Goal: Information Seeking & Learning: Learn about a topic

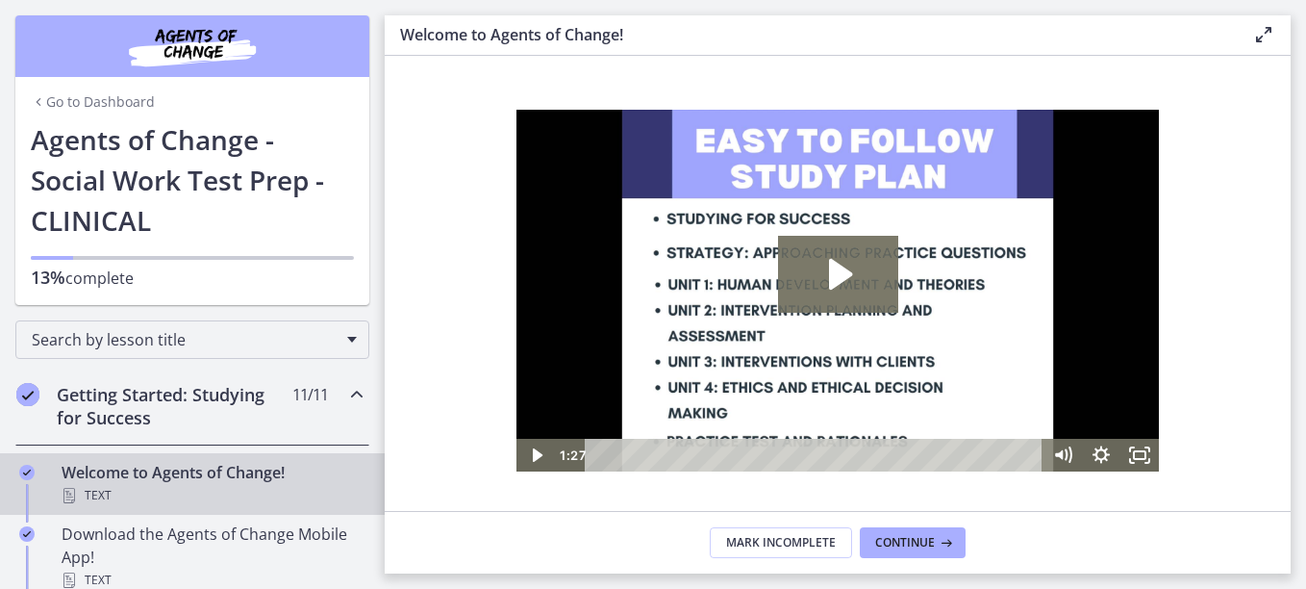
click at [88, 96] on link "Go to Dashboard" at bounding box center [93, 101] width 124 height 19
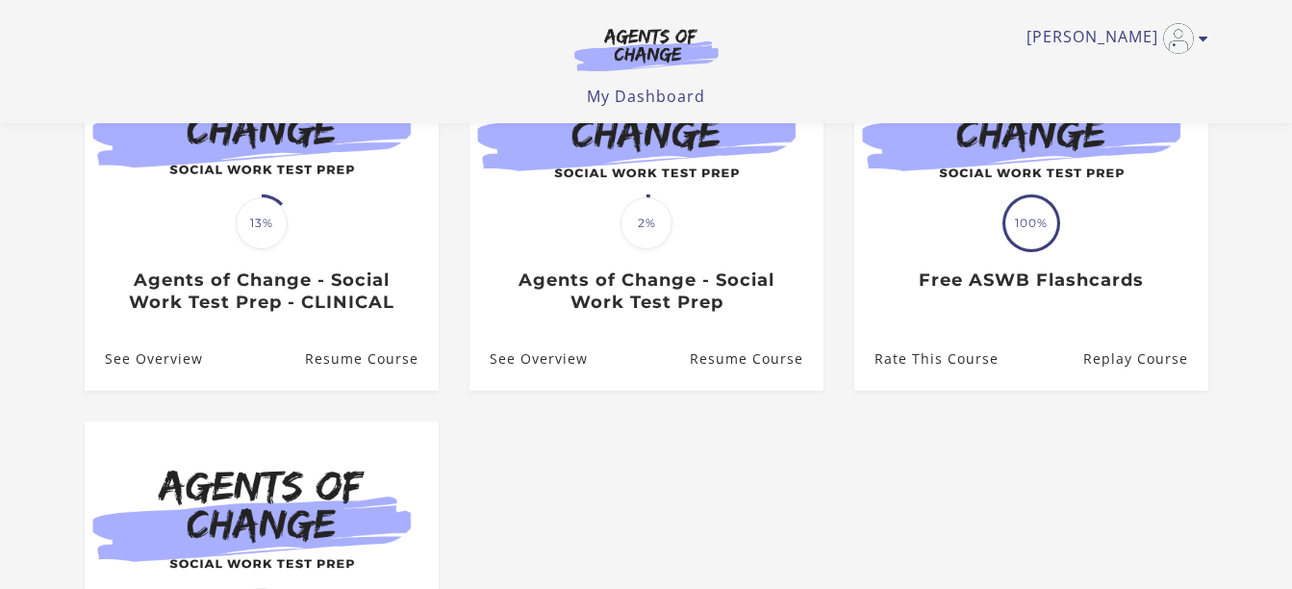
scroll to position [269, 0]
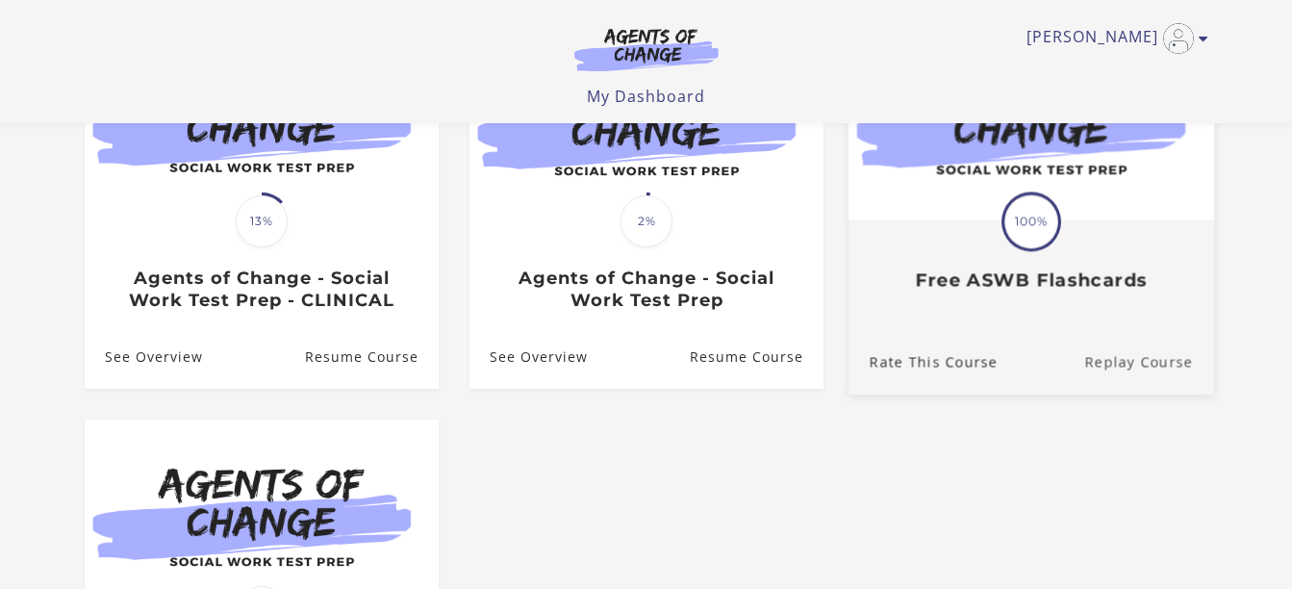
click at [1118, 366] on link "Replay Course" at bounding box center [1149, 362] width 130 height 64
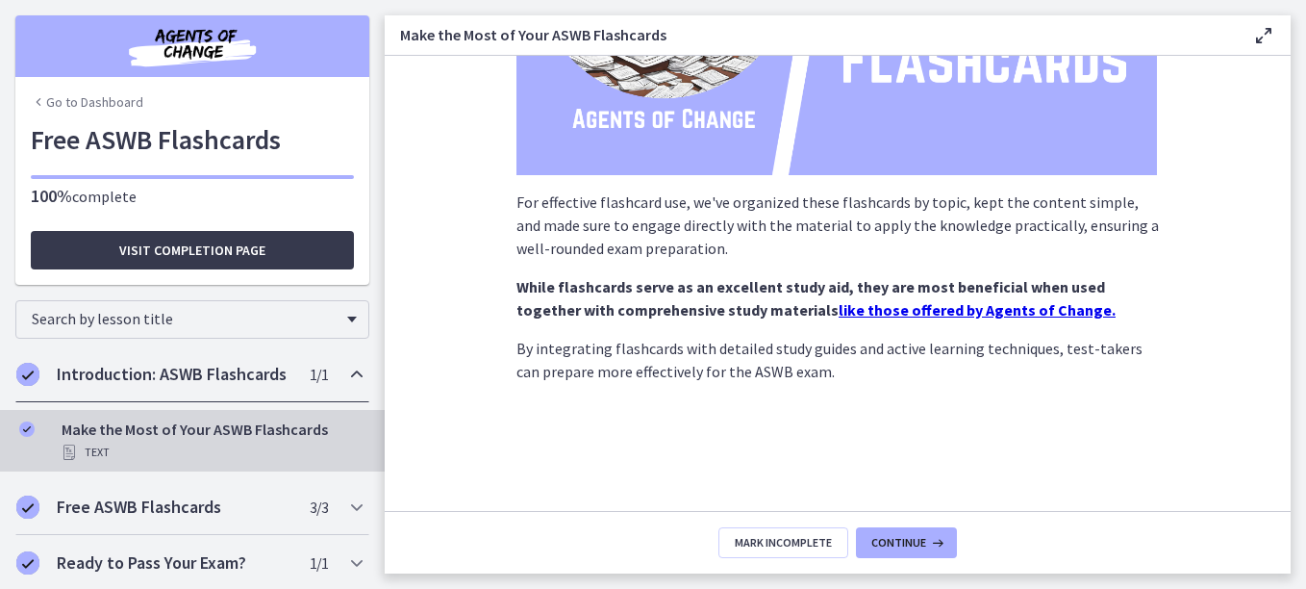
scroll to position [360, 0]
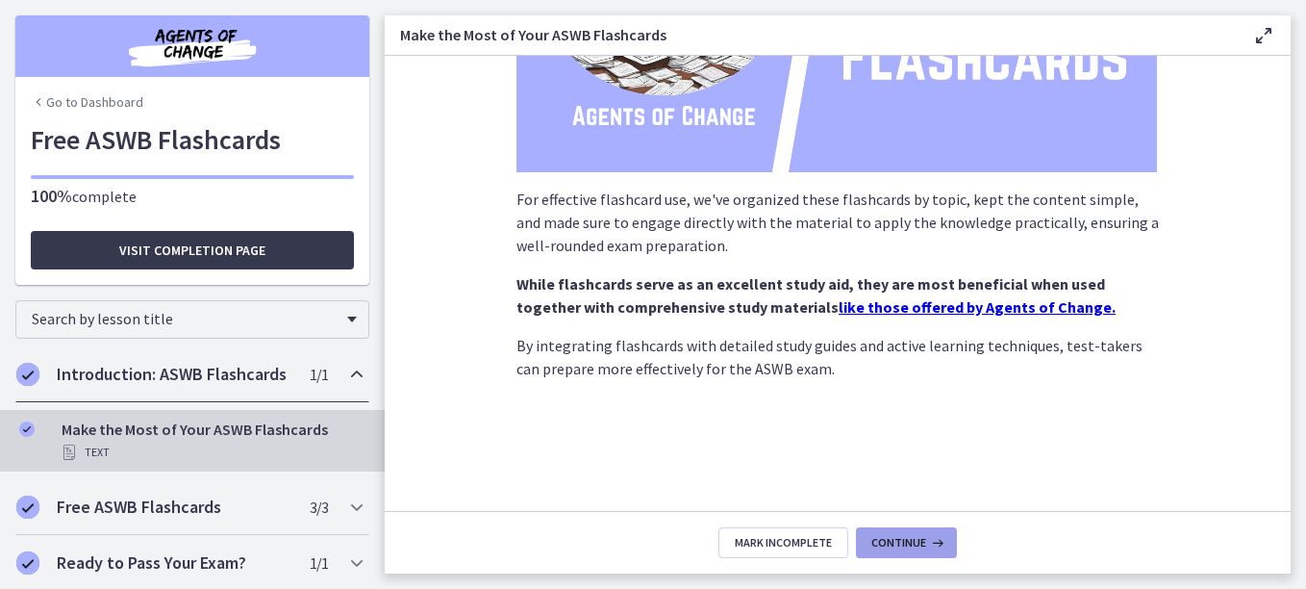
click at [923, 541] on span "Continue" at bounding box center [899, 542] width 55 height 15
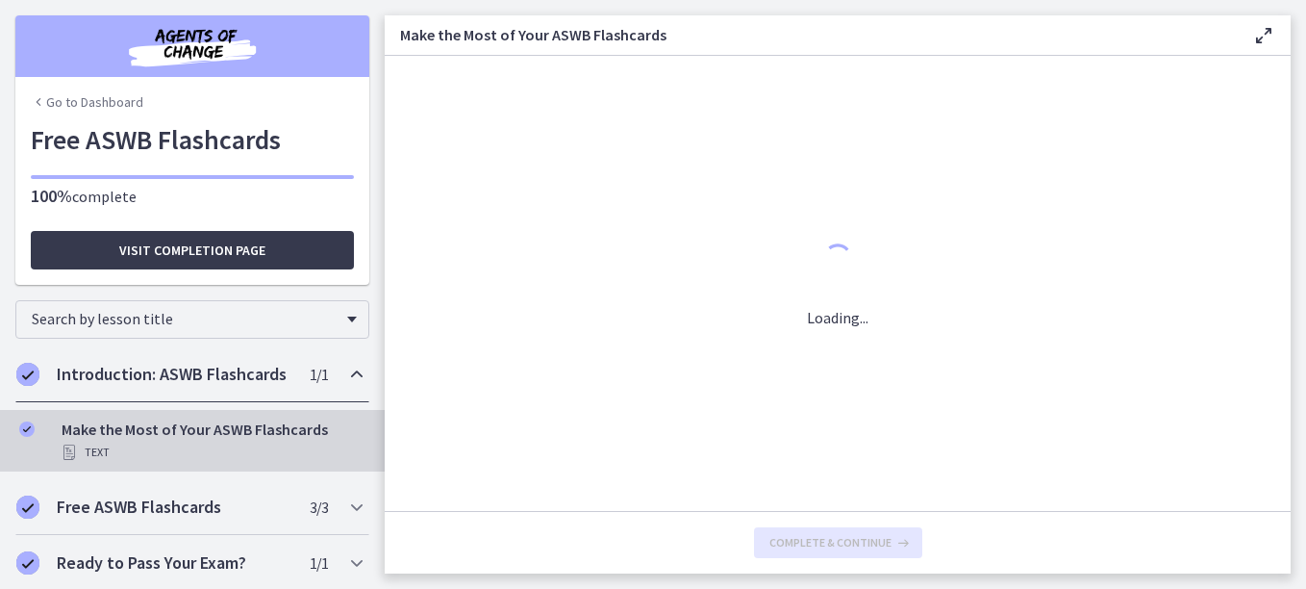
scroll to position [0, 0]
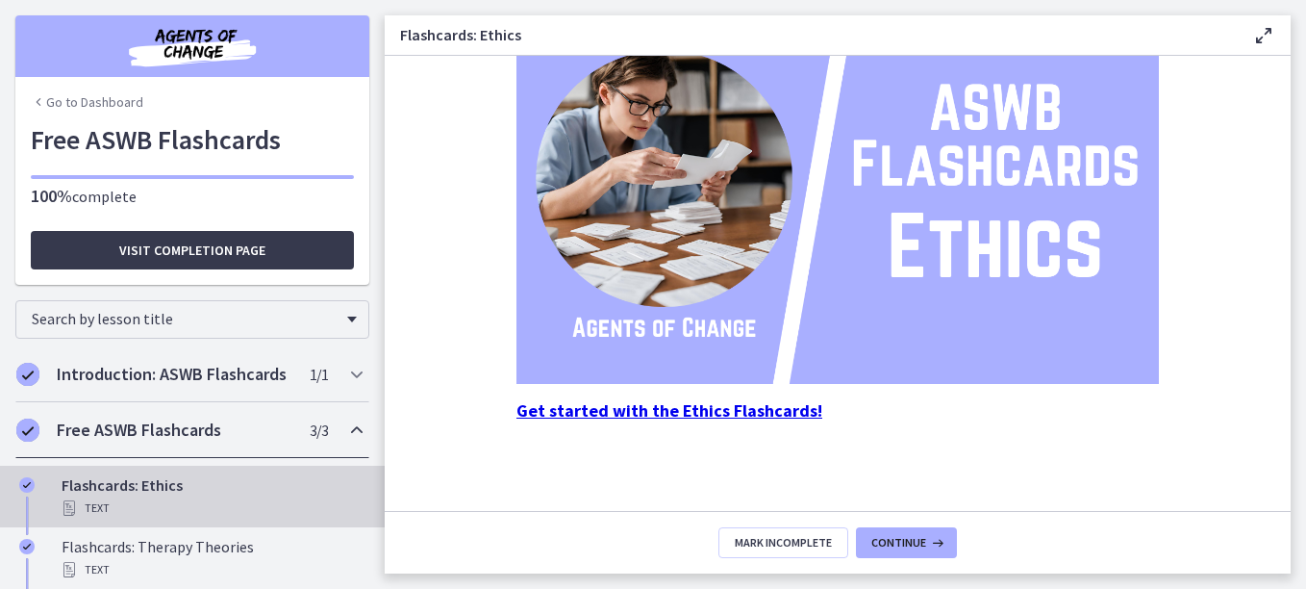
scroll to position [284, 0]
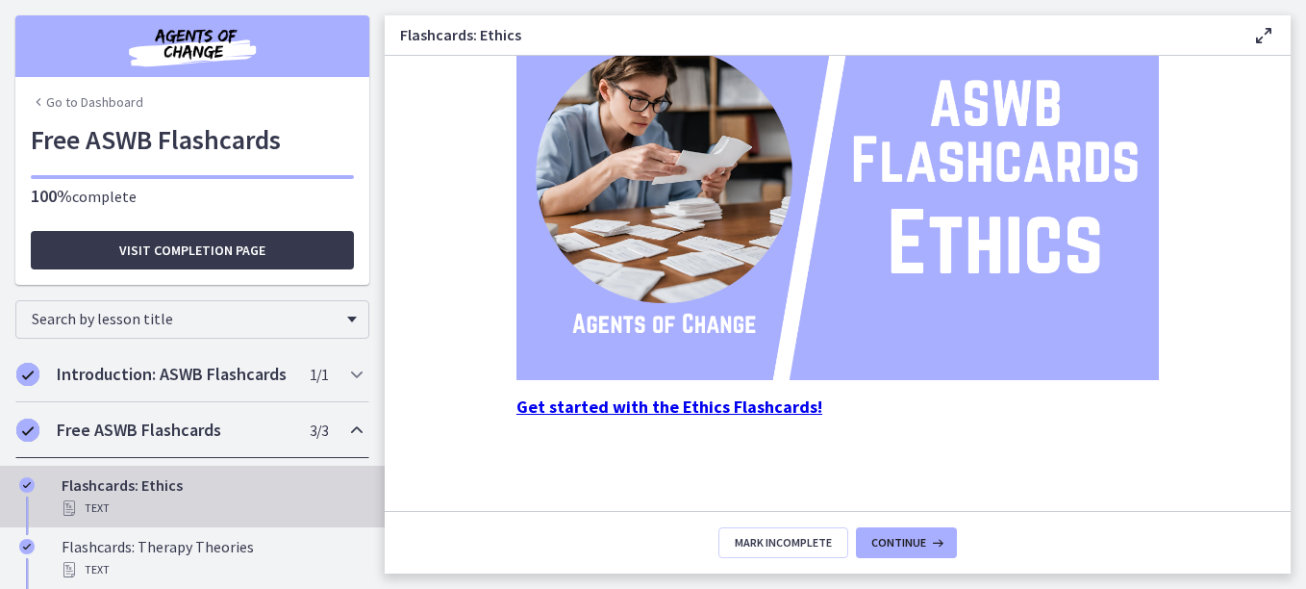
click at [765, 402] on strong "Get started with the Ethics Flashcards!" at bounding box center [670, 406] width 306 height 22
click at [637, 404] on strong "Get started with the Ethics Flashcards!" at bounding box center [670, 406] width 306 height 22
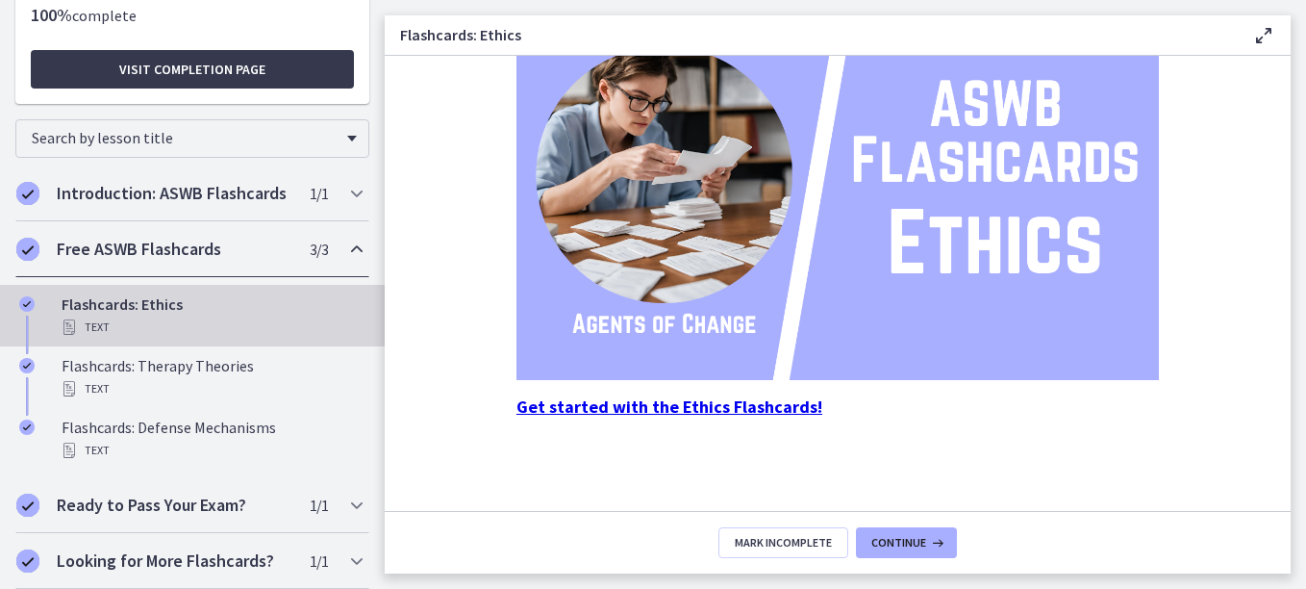
click at [69, 319] on icon "Chapters" at bounding box center [69, 326] width 15 height 15
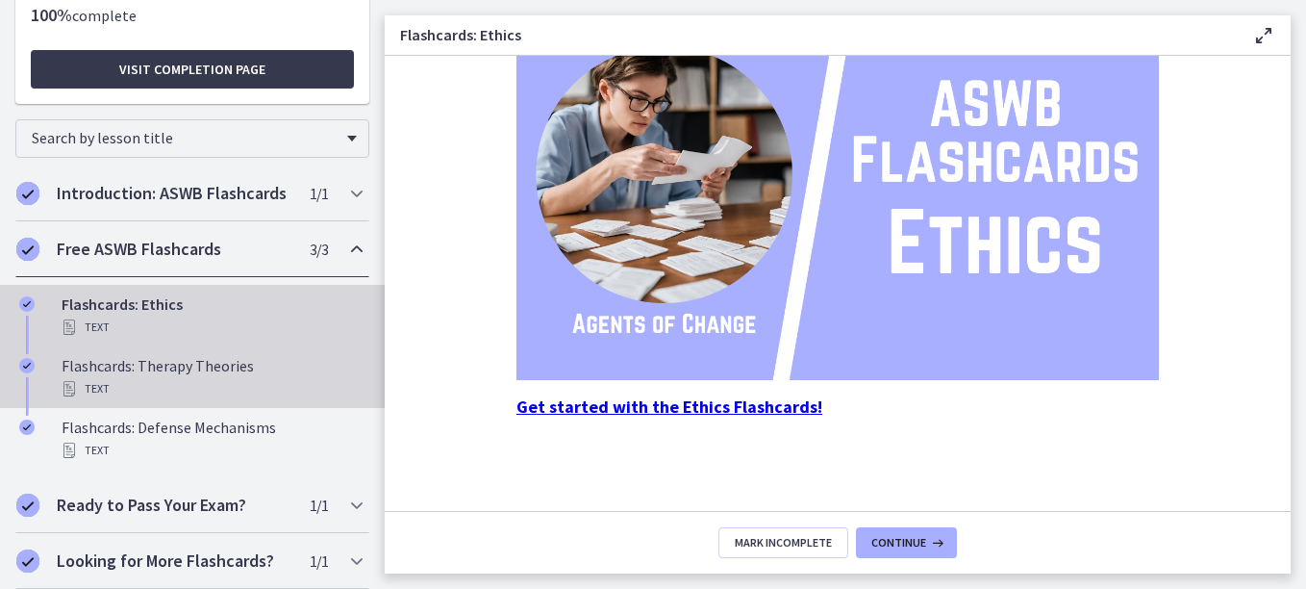
click at [64, 388] on icon "Chapters" at bounding box center [69, 388] width 15 height 15
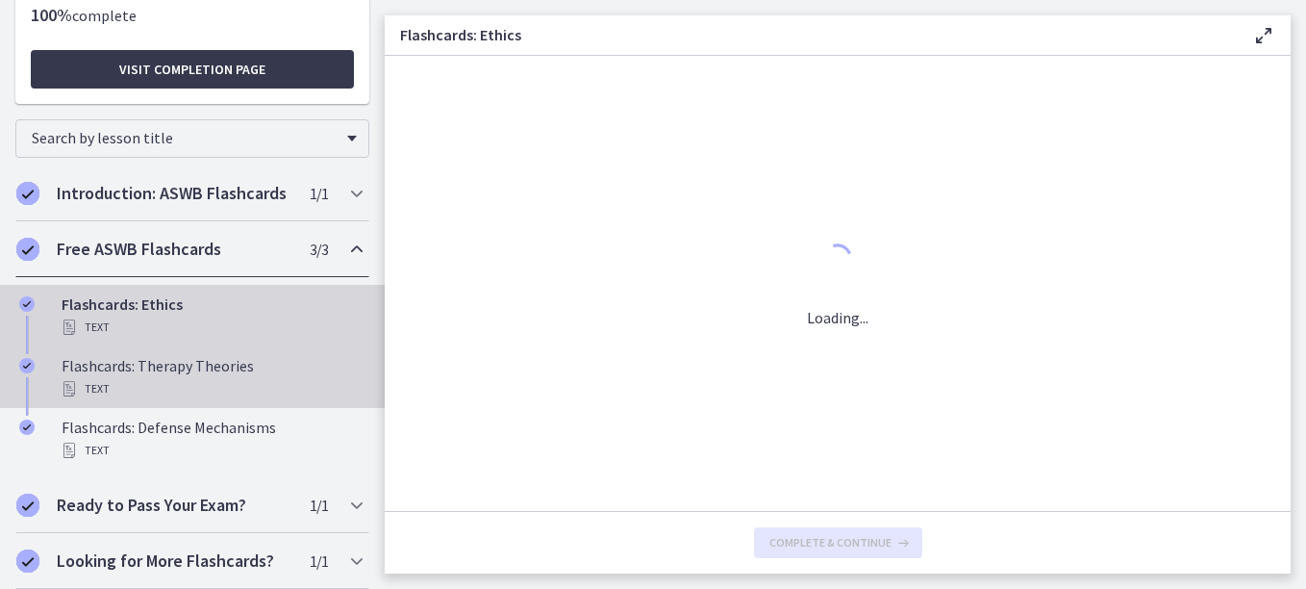
scroll to position [0, 0]
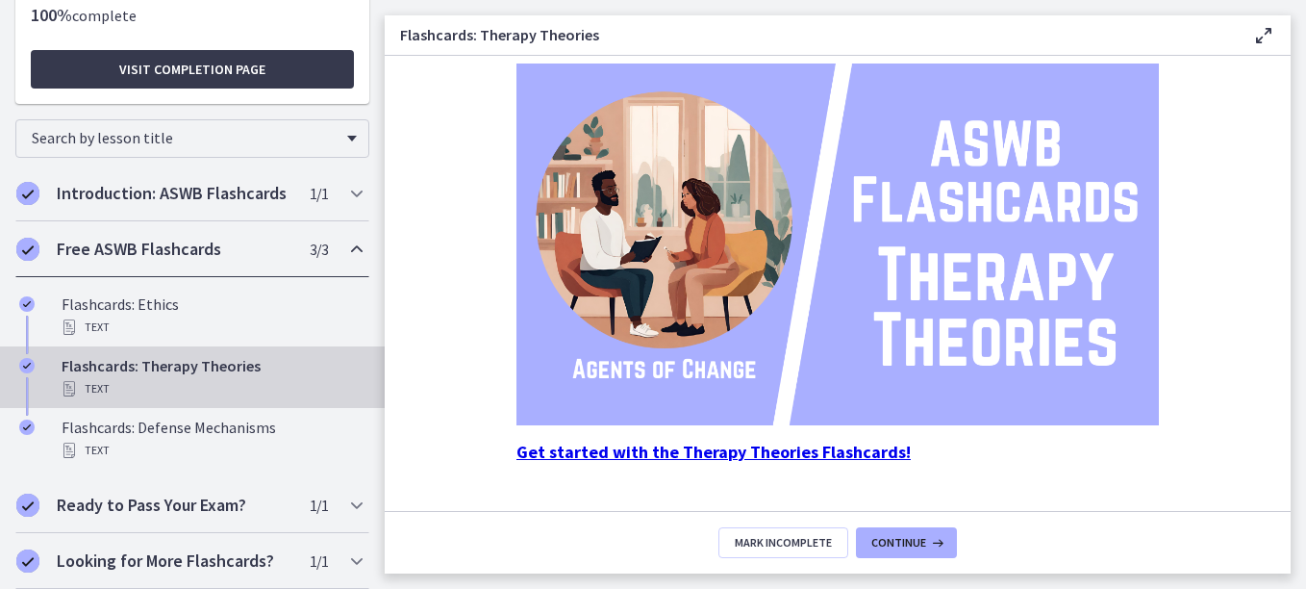
scroll to position [284, 0]
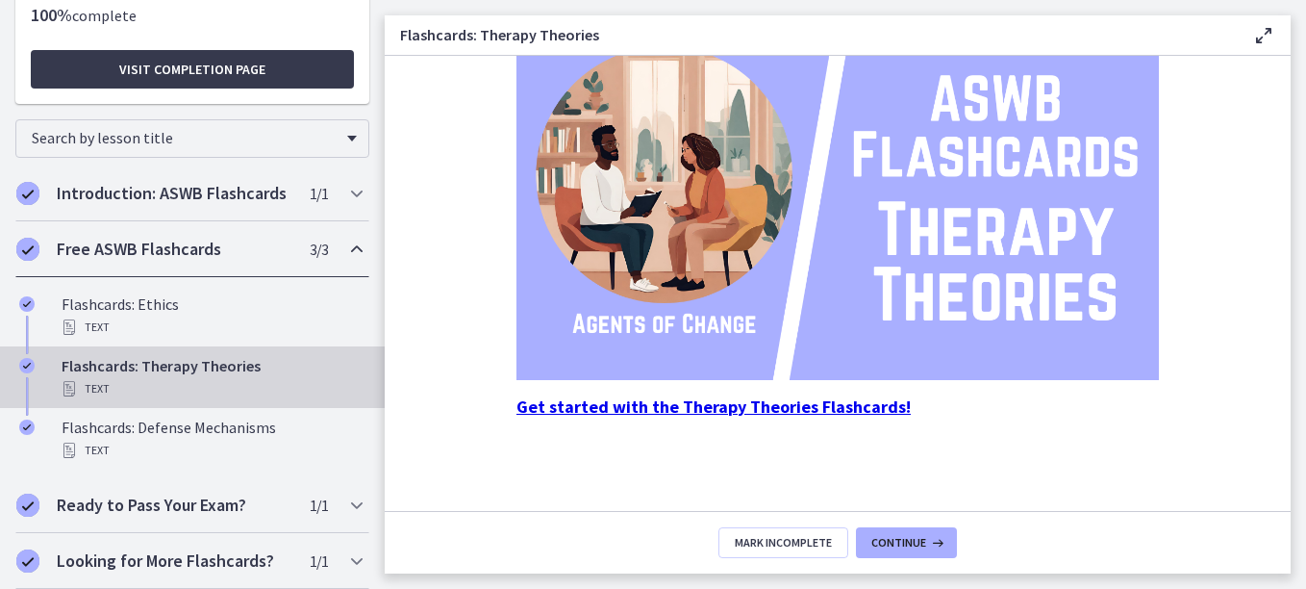
click at [758, 405] on strong "Get started with the Therapy Theories Flashcards!" at bounding box center [714, 406] width 394 height 22
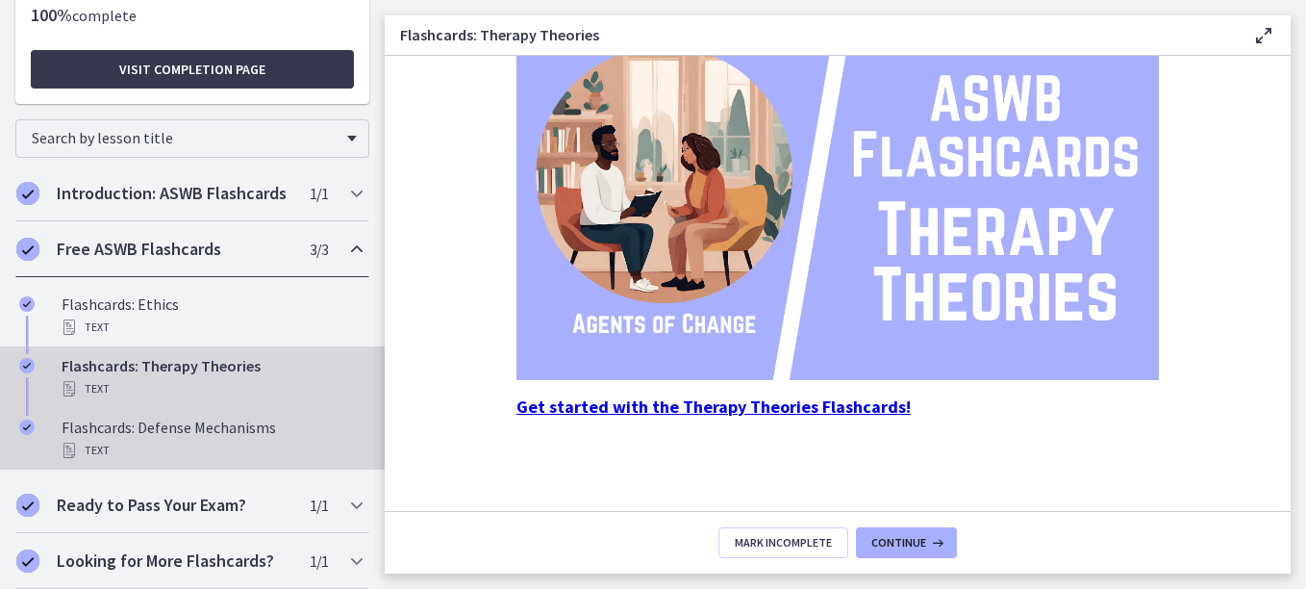
click at [87, 449] on div "Text" at bounding box center [212, 450] width 300 height 23
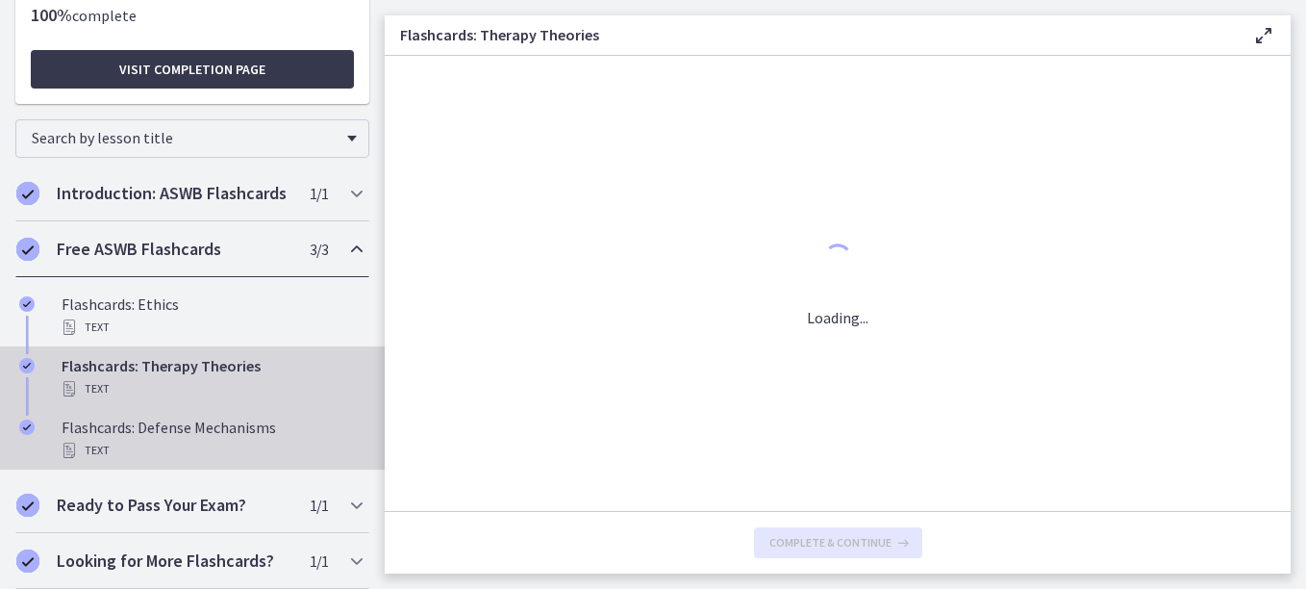
scroll to position [0, 0]
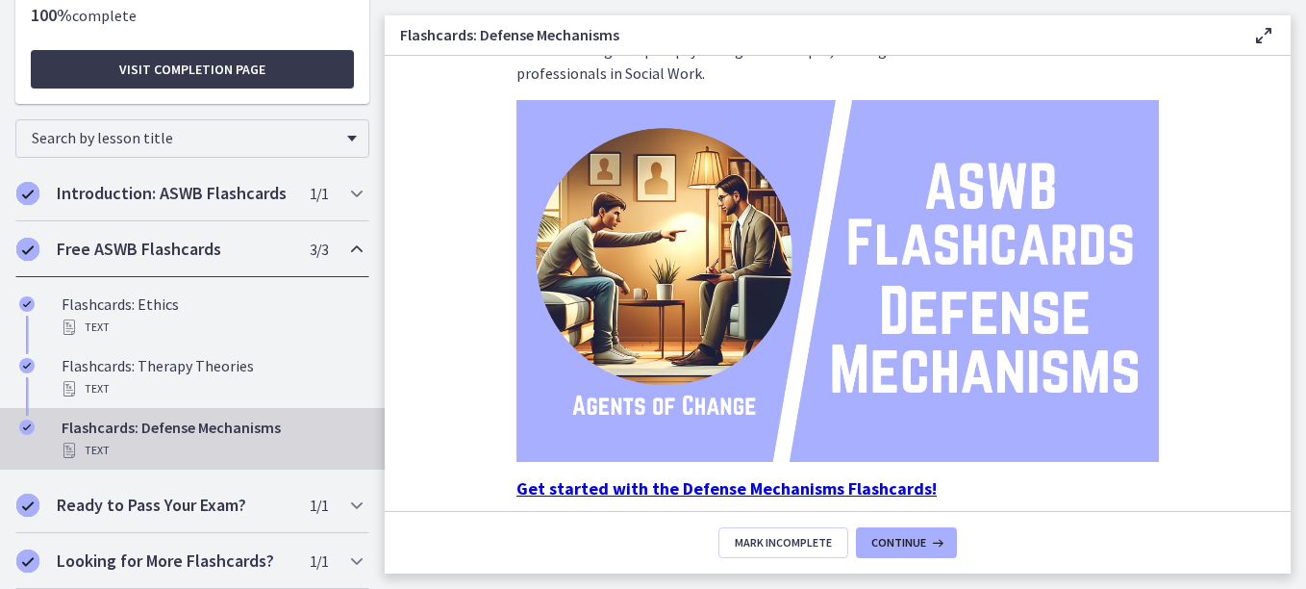
scroll to position [213, 0]
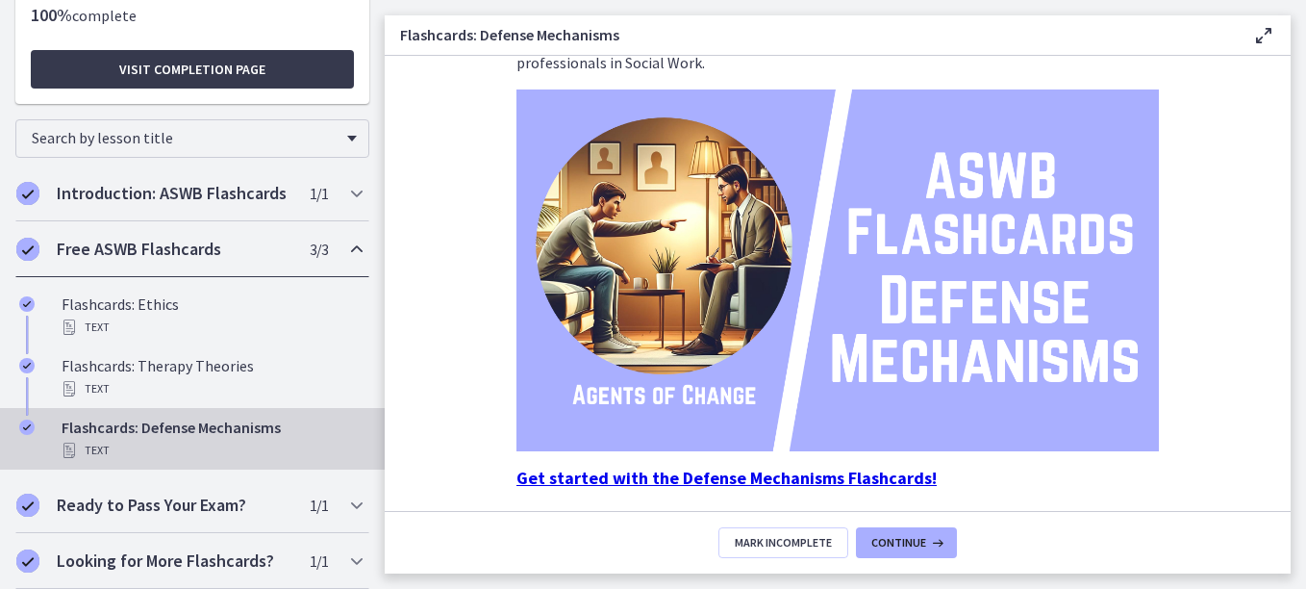
click at [813, 479] on strong "Get started with the Defense Mechanisms Flashcards!" at bounding box center [727, 478] width 420 height 22
click at [345, 558] on icon "Chapters" at bounding box center [356, 560] width 23 height 23
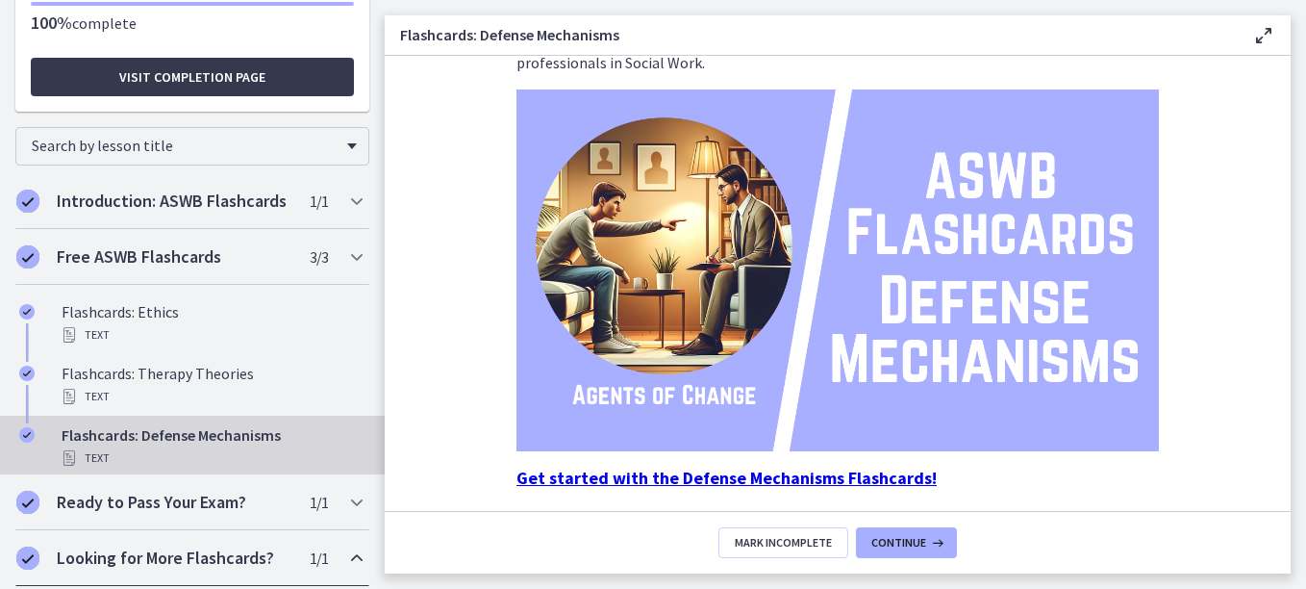
scroll to position [104, 0]
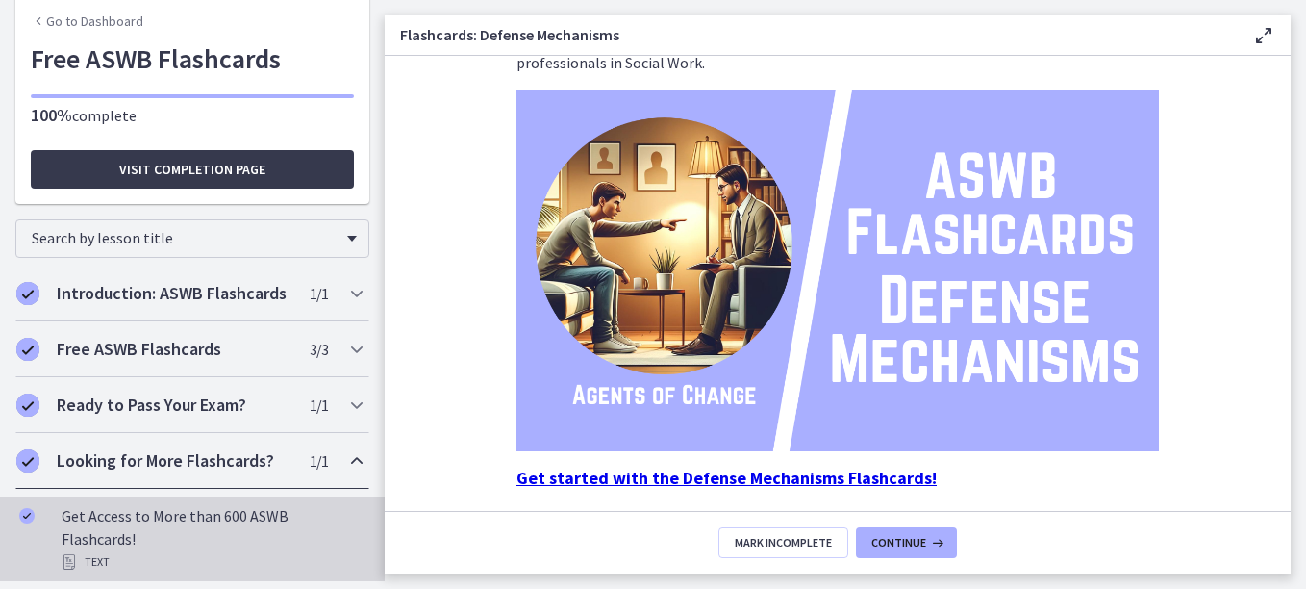
click at [212, 521] on div "Get Access to More than 600 ASWB Flashcards! Text" at bounding box center [212, 538] width 300 height 69
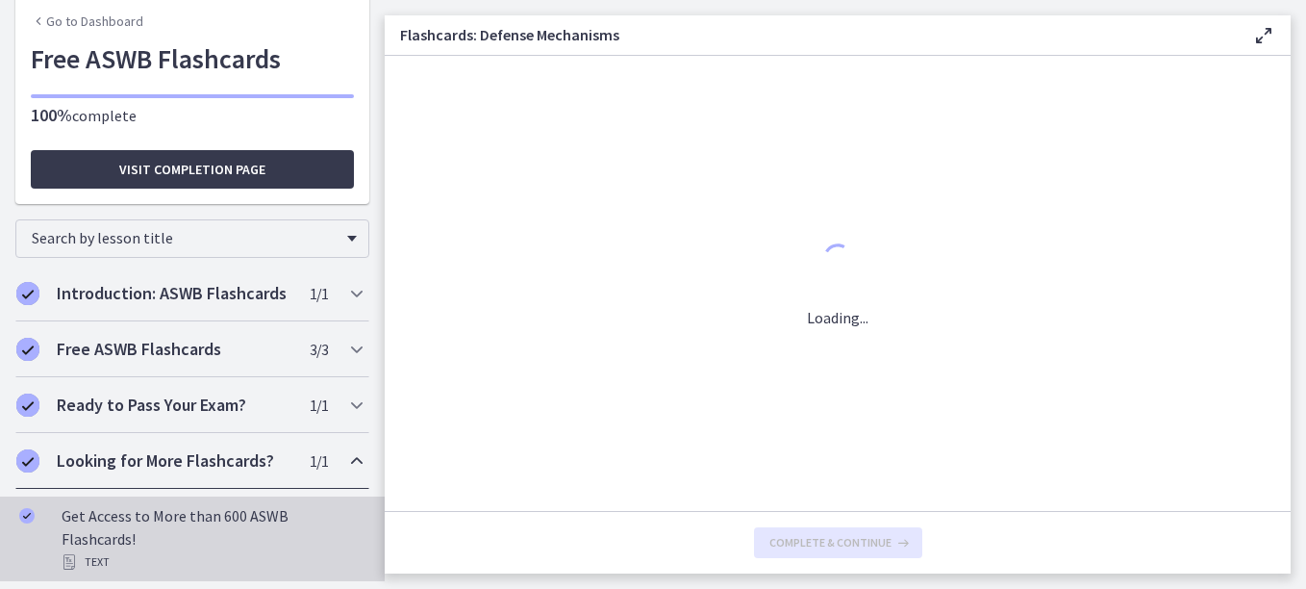
scroll to position [0, 0]
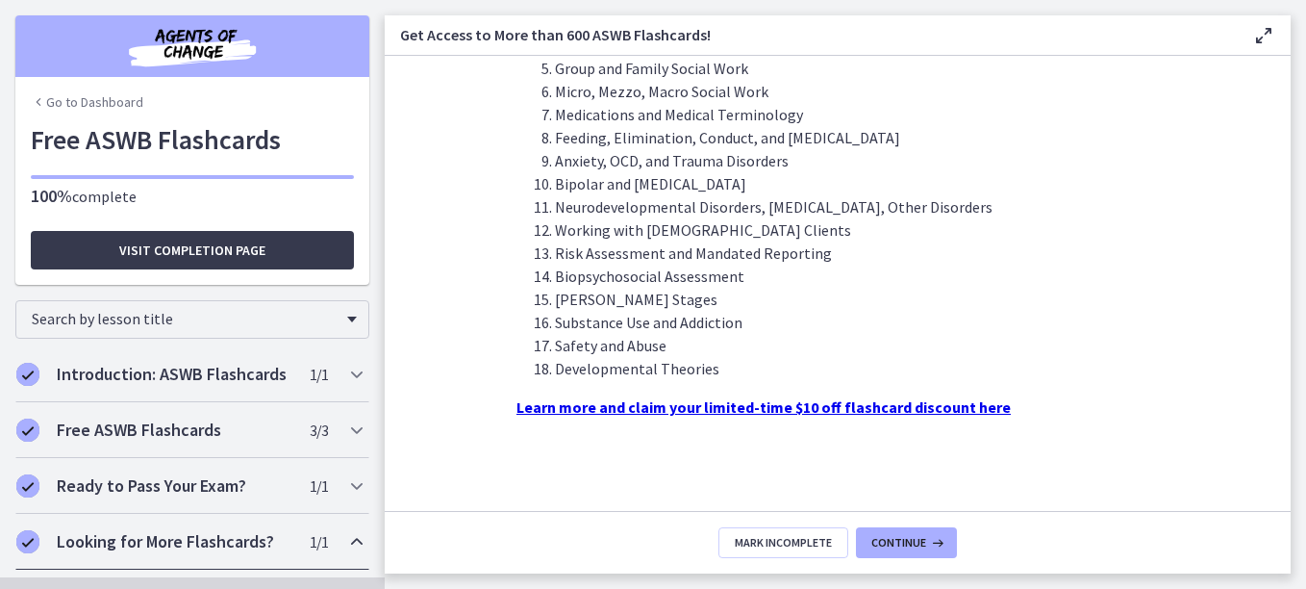
click at [99, 95] on link "Go to Dashboard" at bounding box center [87, 101] width 113 height 19
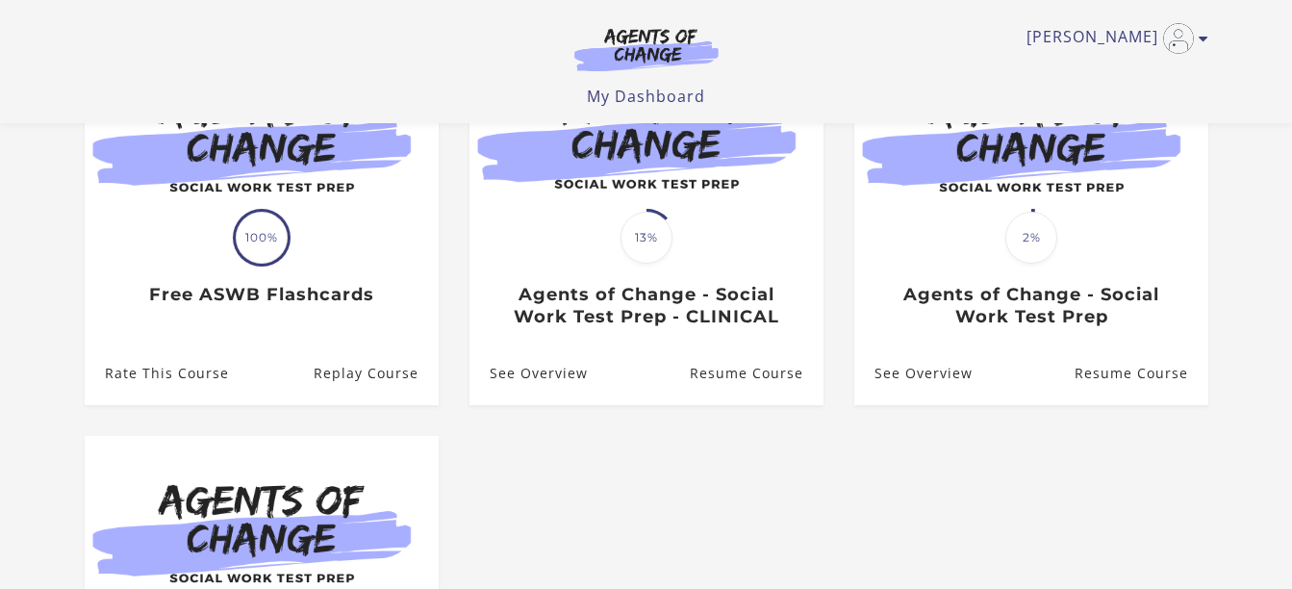
scroll to position [251, 0]
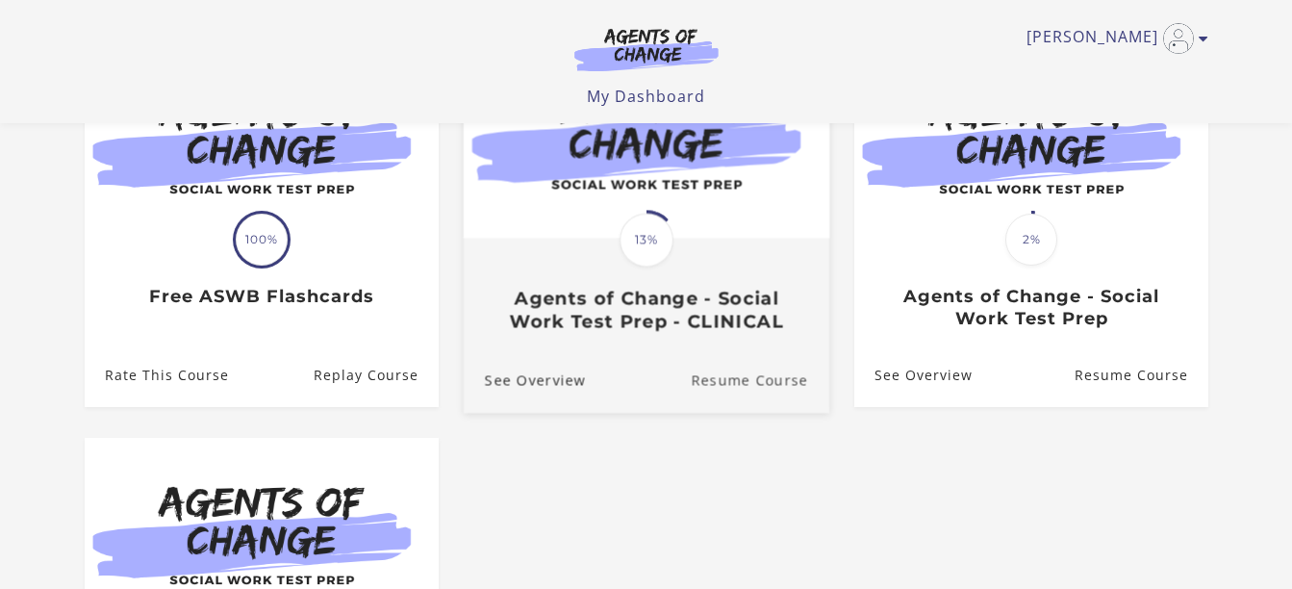
click at [741, 373] on link "Resume Course" at bounding box center [760, 380] width 139 height 64
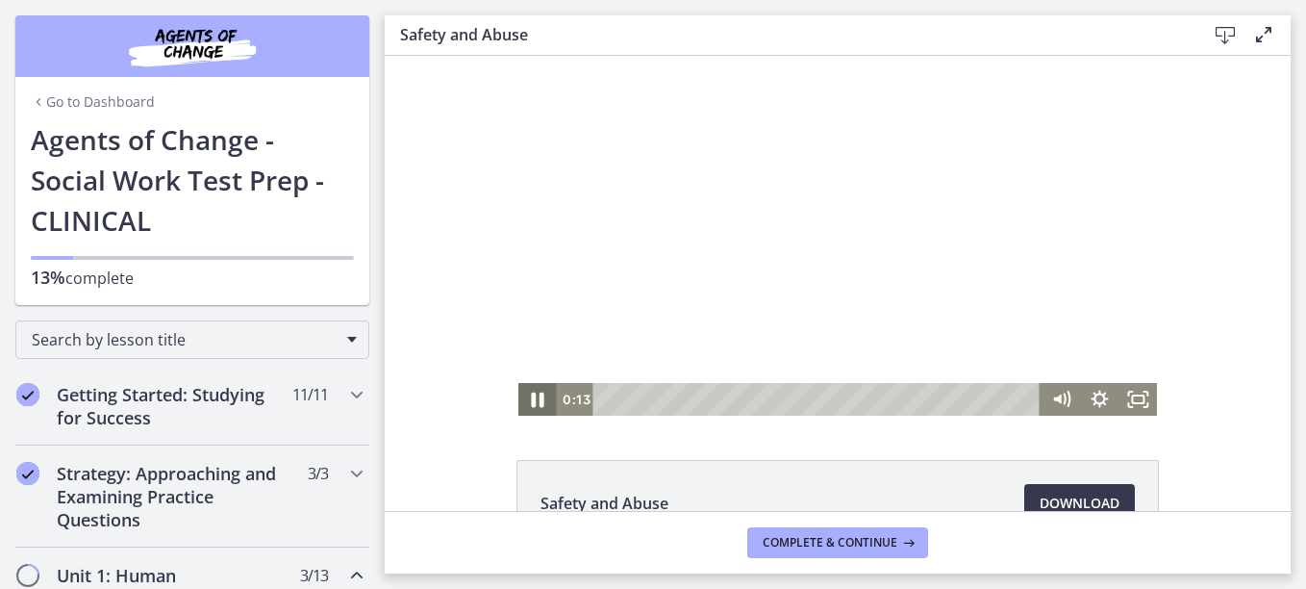
click at [533, 401] on icon "Pause" at bounding box center [538, 399] width 13 height 15
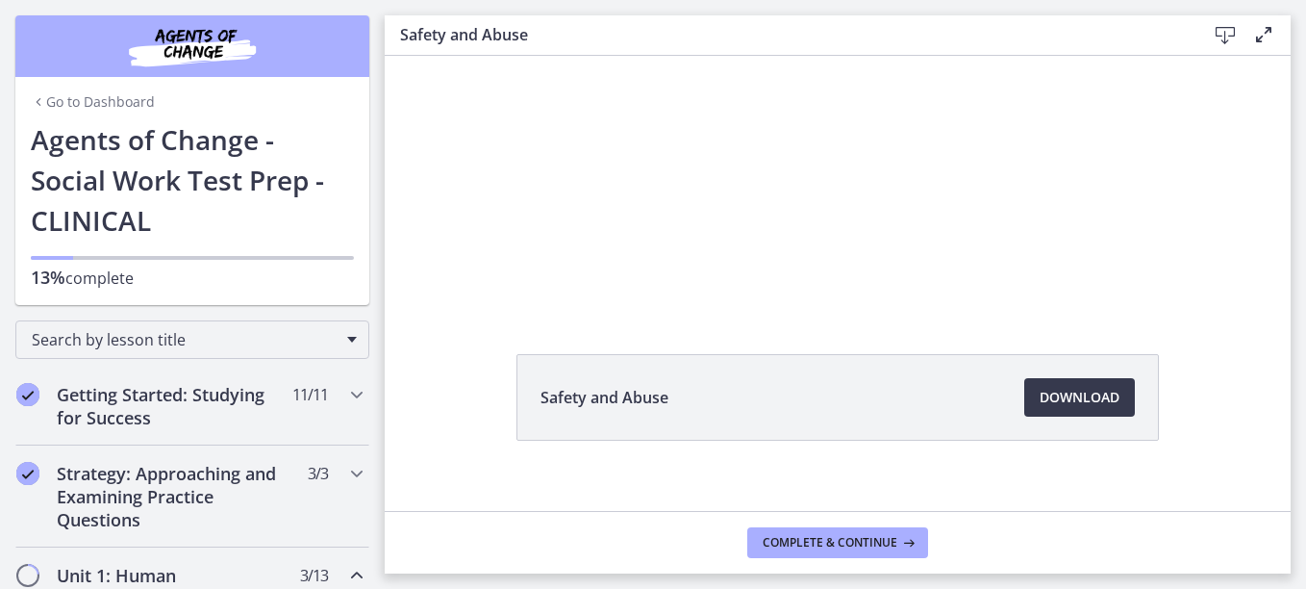
scroll to position [128, 0]
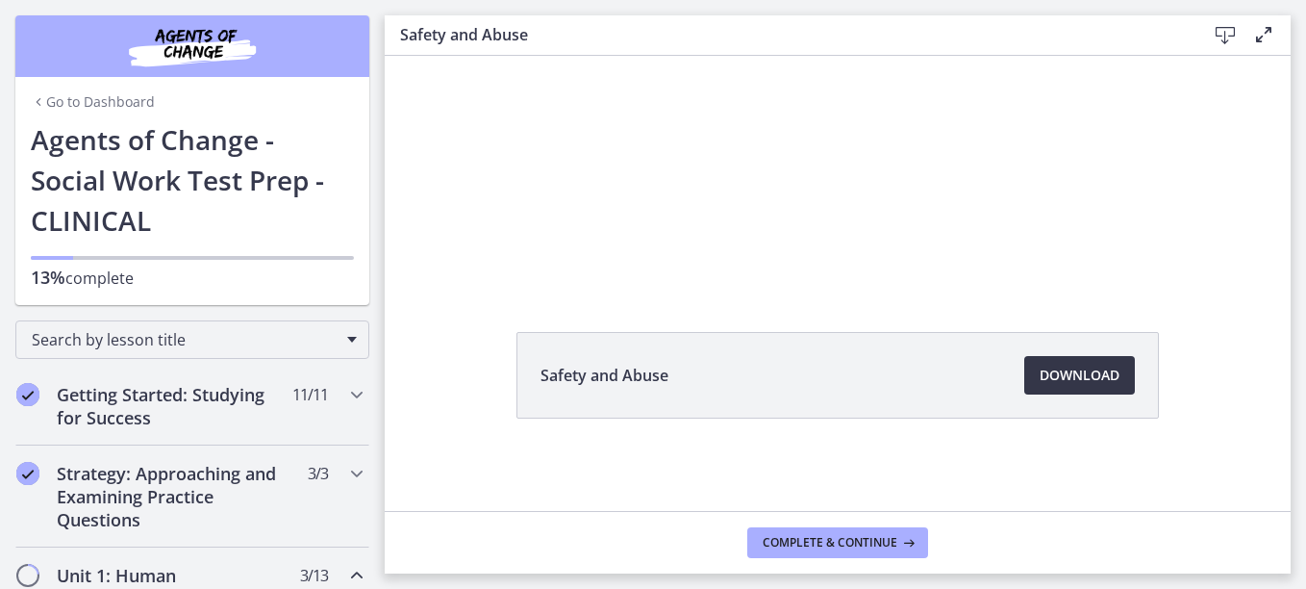
click at [1083, 370] on span "Download Opens in a new window" at bounding box center [1080, 375] width 80 height 23
